Goal: Task Accomplishment & Management: Complete application form

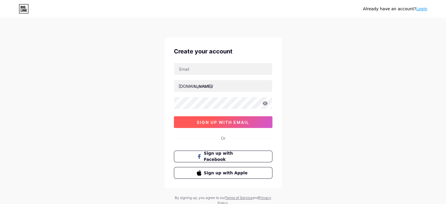
click at [215, 125] on button "sign up with email" at bounding box center [223, 122] width 99 height 12
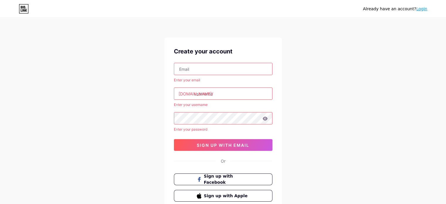
click at [204, 70] on input "text" at bounding box center [223, 69] width 98 height 12
type input "[EMAIL_ADDRESS][DOMAIN_NAME]"
click at [212, 95] on input "text" at bounding box center [223, 94] width 98 height 12
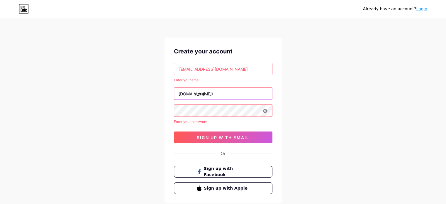
type input "stergi"
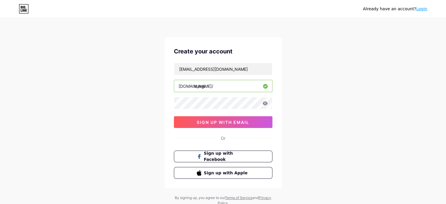
click at [210, 87] on input "stergi" at bounding box center [223, 86] width 98 height 12
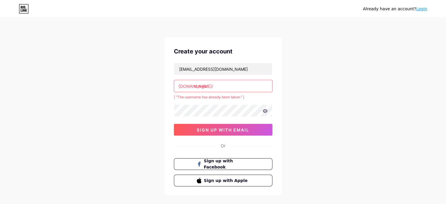
click at [215, 87] on input "stergic" at bounding box center [223, 86] width 98 height 12
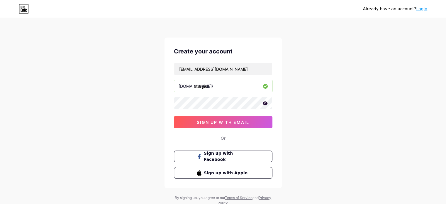
type input "stergics"
click at [265, 105] on icon at bounding box center [265, 103] width 5 height 4
click at [234, 123] on span "sign up with email" at bounding box center [223, 122] width 53 height 5
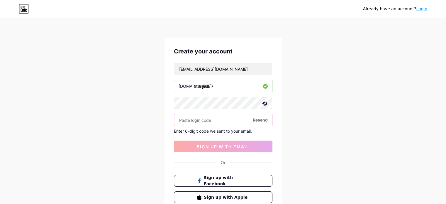
paste input "655487"
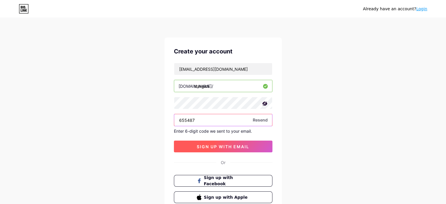
type input "655487"
click at [234, 142] on button "sign up with email" at bounding box center [223, 147] width 99 height 12
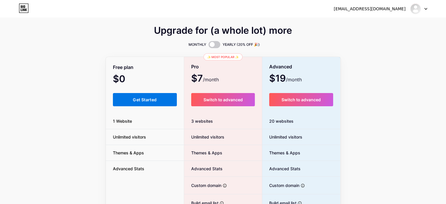
click at [157, 97] on span "Get Started" at bounding box center [145, 99] width 24 height 5
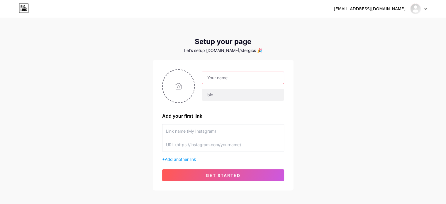
click at [218, 78] on input "text" at bounding box center [243, 78] width 82 height 12
type input "Stergic"
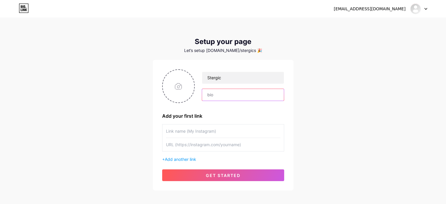
click at [209, 96] on input "text" at bounding box center [243, 95] width 82 height 12
paste input "[URL][DOMAIN_NAME]"
type input "[URL][DOMAIN_NAME]"
click at [178, 85] on input "file" at bounding box center [179, 86] width 32 height 33
type input "C:\fakepath\imgi_167_7_21b1604e-a3b4-4351-bc35-f1c6aec7cc08.jpg"
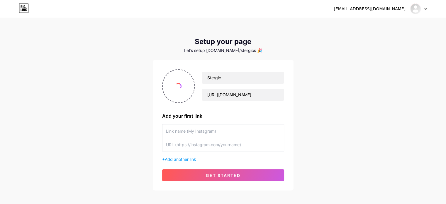
click at [199, 133] on input "text" at bounding box center [223, 130] width 114 height 13
click at [189, 158] on span "Add another link" at bounding box center [180, 159] width 31 height 5
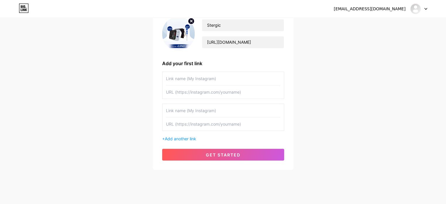
scroll to position [59, 0]
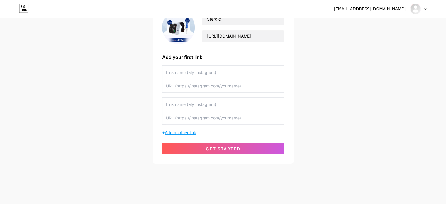
click at [186, 133] on span "Add another link" at bounding box center [180, 132] width 31 height 5
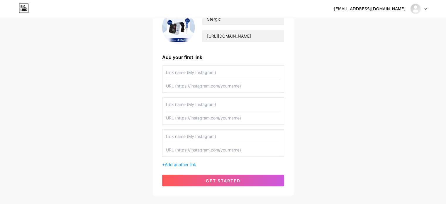
click at [195, 76] on input "text" at bounding box center [223, 72] width 114 height 13
type input "Stergic"
click at [198, 85] on input "text" at bounding box center [223, 85] width 114 height 13
paste input "[URL][DOMAIN_NAME][PERSON_NAME]"
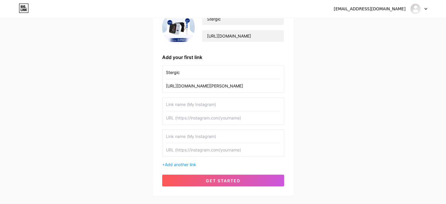
type input "[URL][DOMAIN_NAME][PERSON_NAME]"
click at [198, 106] on input "text" at bounding box center [223, 104] width 114 height 13
type input "Stergic Health"
click at [194, 115] on input "text" at bounding box center [223, 117] width 114 height 13
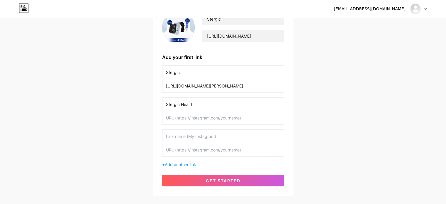
paste input "[URL][DOMAIN_NAME]"
type input "[URL][DOMAIN_NAME]"
click at [203, 138] on input "text" at bounding box center [223, 136] width 114 height 13
drag, startPoint x: 187, startPoint y: 135, endPoint x: 186, endPoint y: 149, distance: 14.1
paste input "[URL][DOMAIN_NAME]"
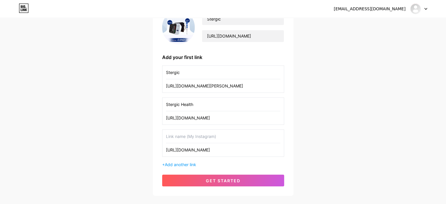
type input "[URL][DOMAIN_NAME]"
click at [186, 134] on input "text" at bounding box center [223, 136] width 114 height 13
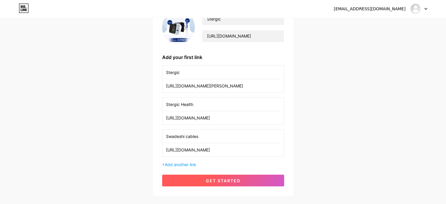
type input "Swadeshi cables"
click at [232, 182] on span "get started" at bounding box center [223, 180] width 35 height 5
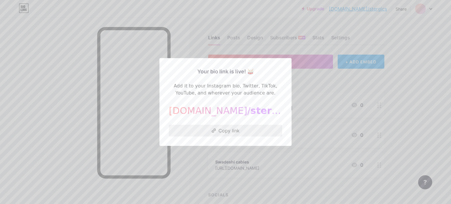
click at [230, 130] on button "Copy link" at bounding box center [225, 131] width 113 height 12
